Goal: Task Accomplishment & Management: Complete application form

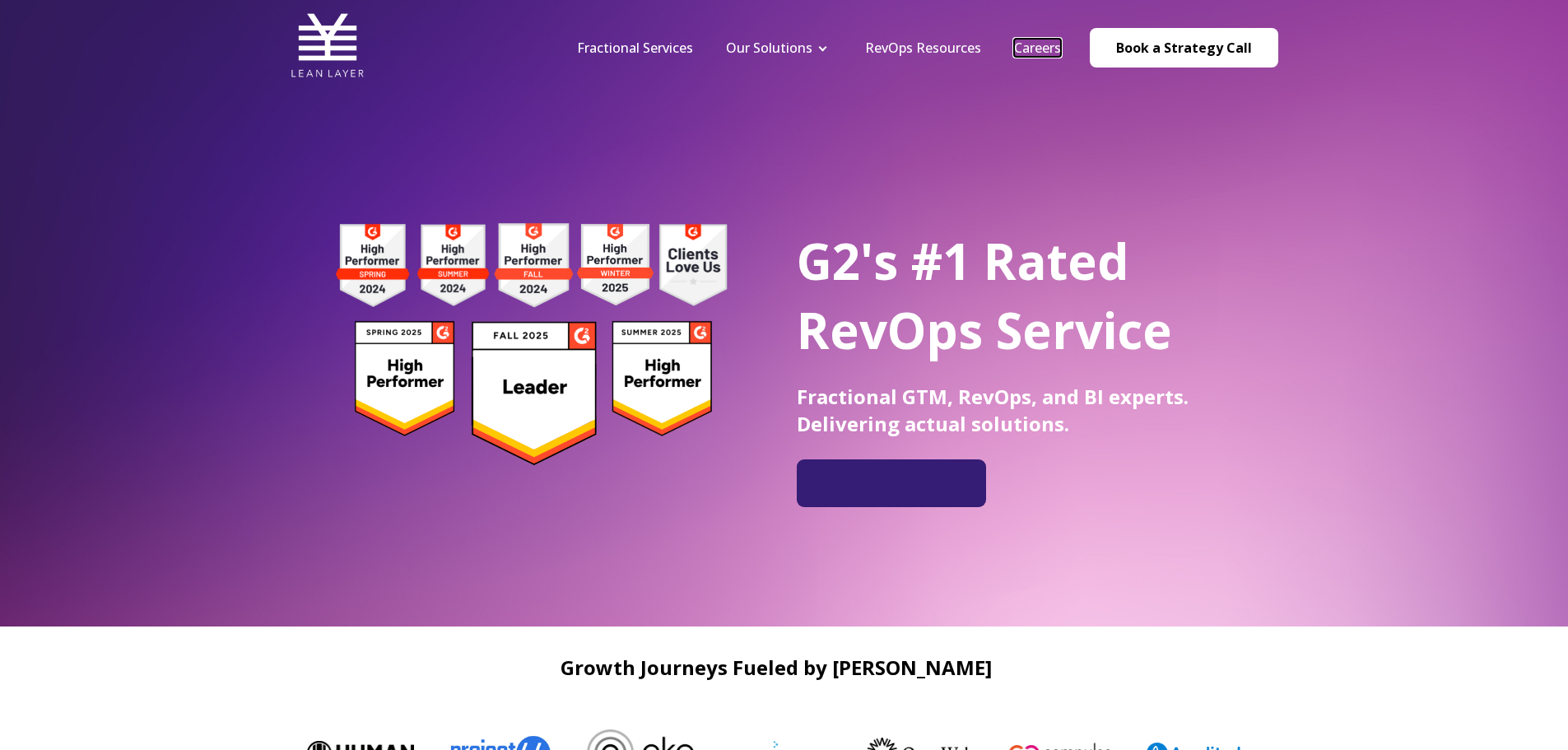
click at [1054, 47] on link "Careers" at bounding box center [1038, 47] width 47 height 18
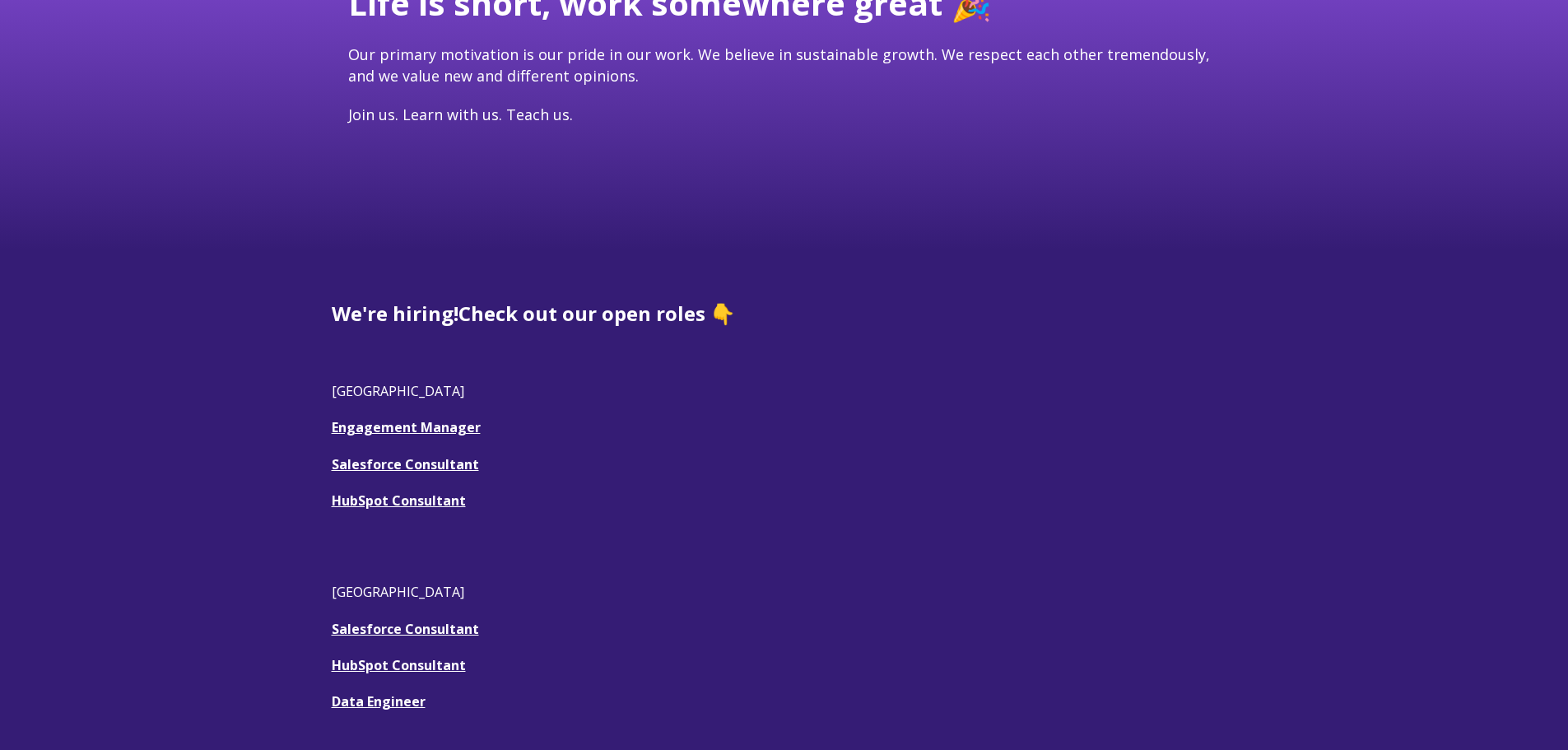
scroll to position [329, 0]
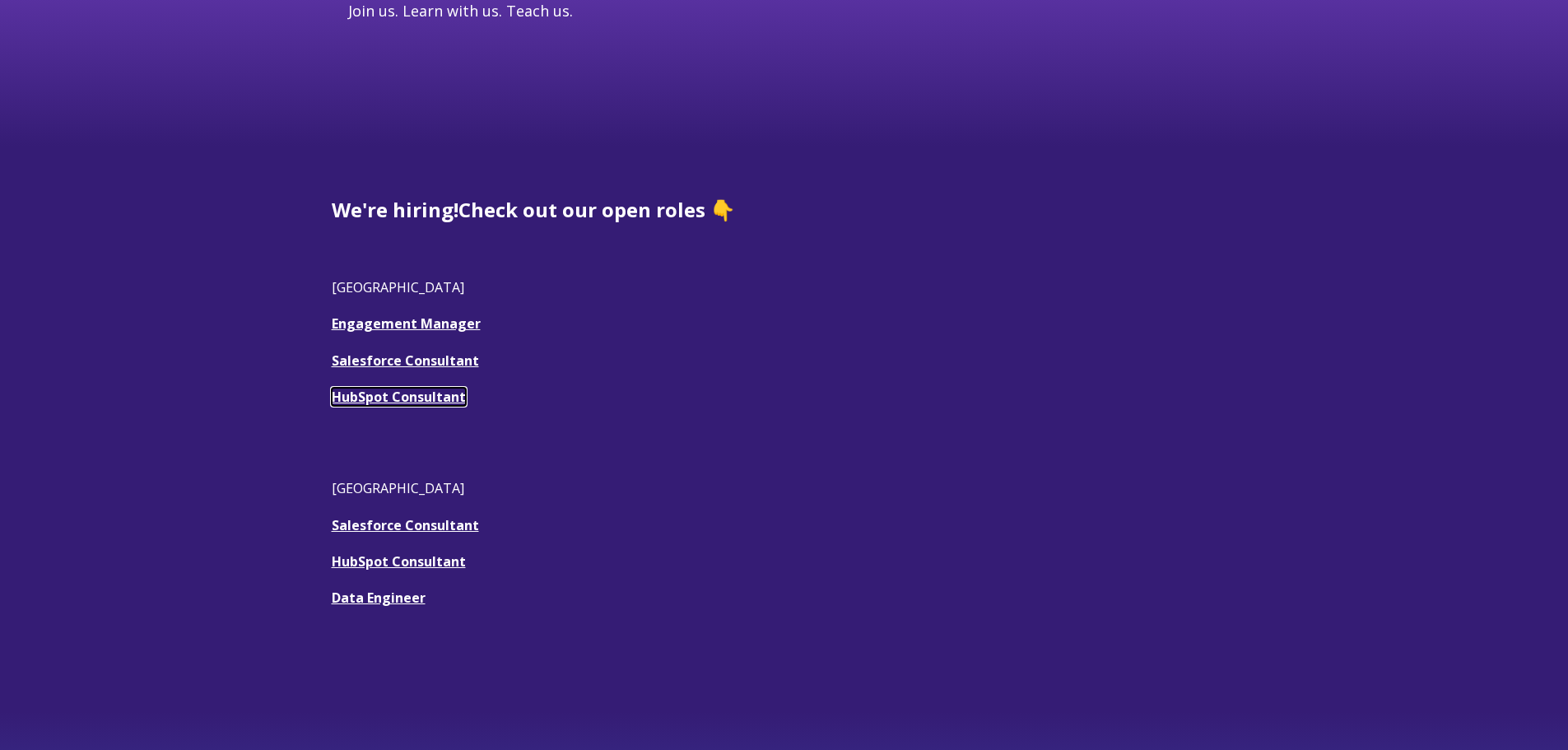
click at [395, 393] on link "HubSpot Consultant" at bounding box center [398, 396] width 134 height 18
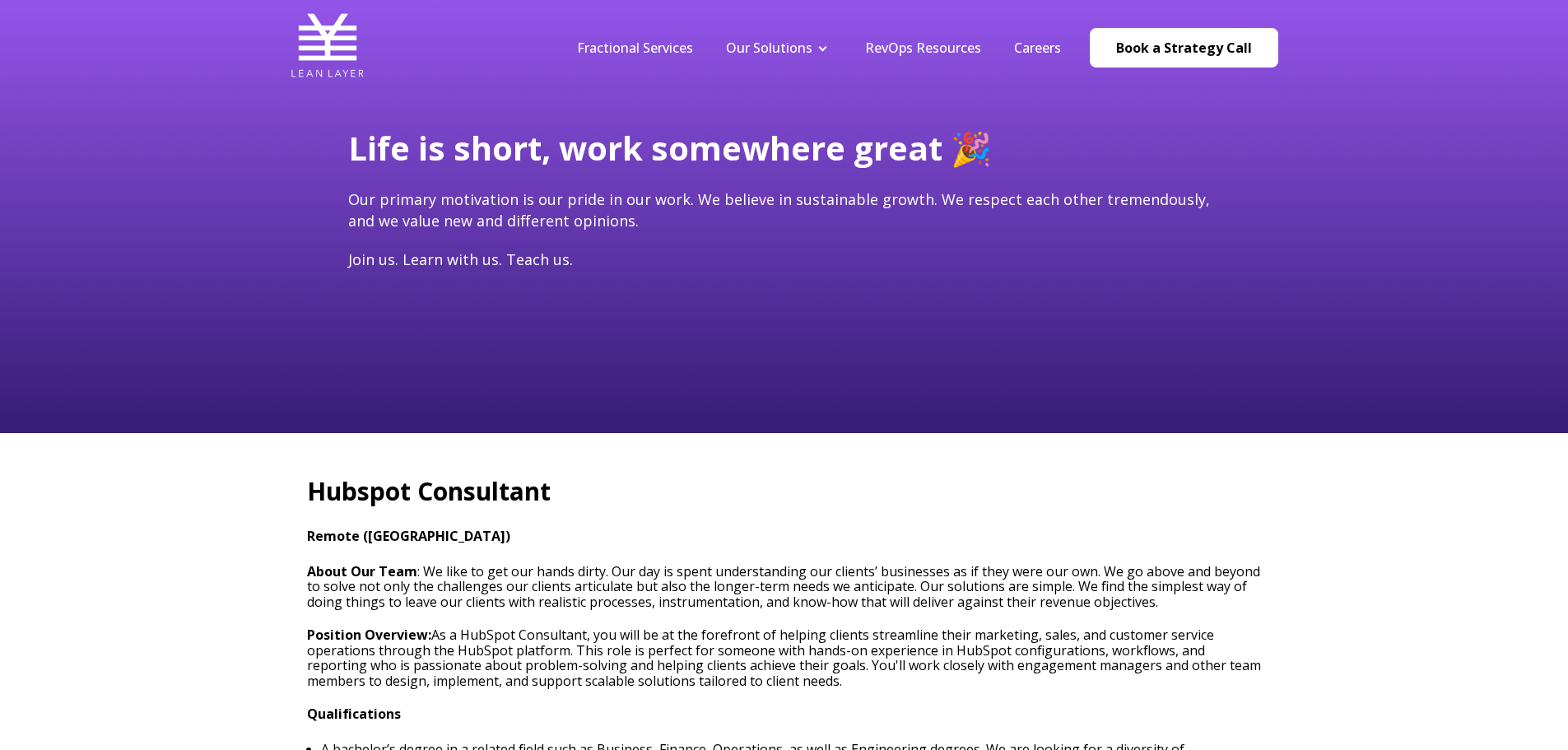
scroll to position [247, 0]
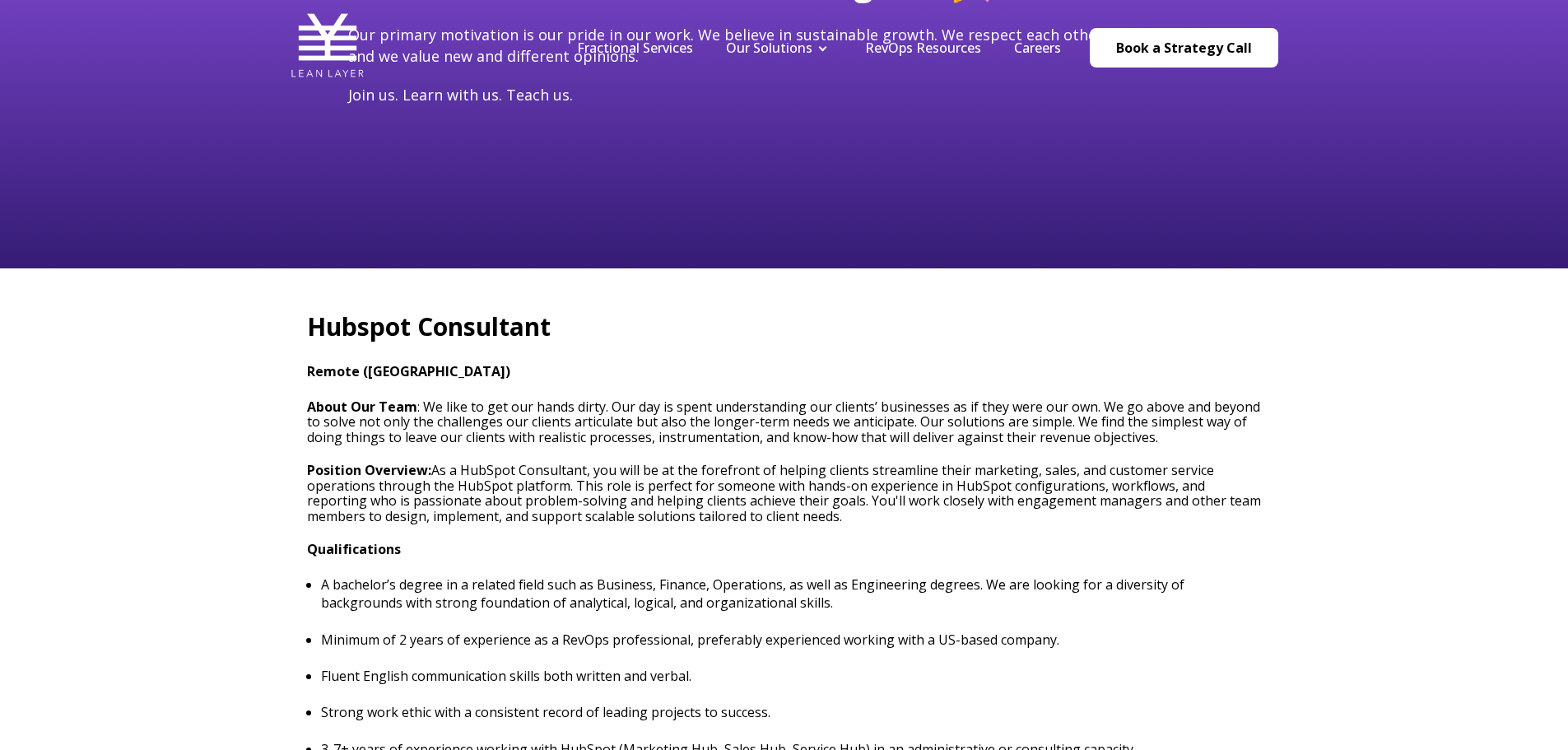
type input "[EMAIL_ADDRESS][DOMAIN_NAME]"
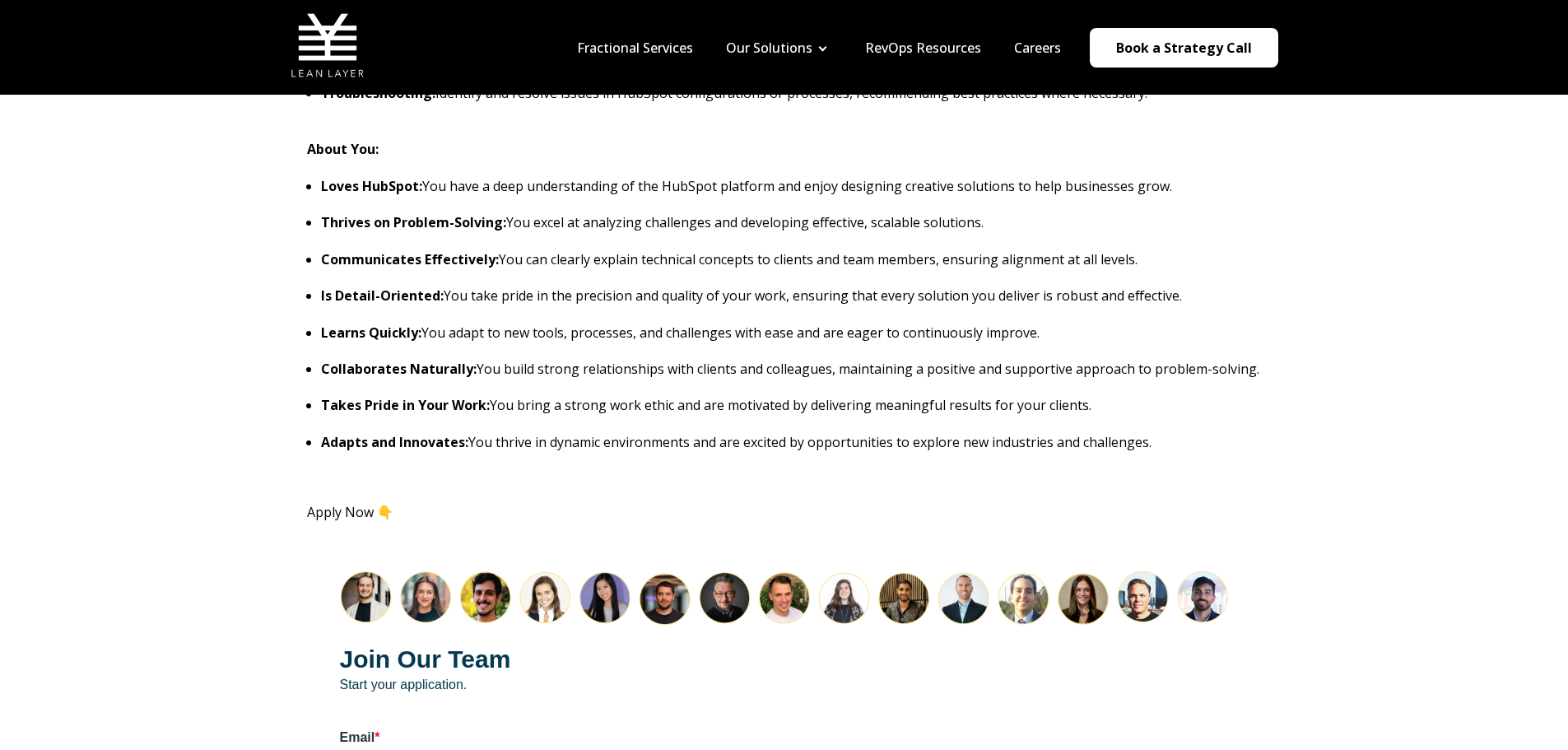
scroll to position [1564, 0]
